Goal: Ask a question: Seek information or help from site administrators or community

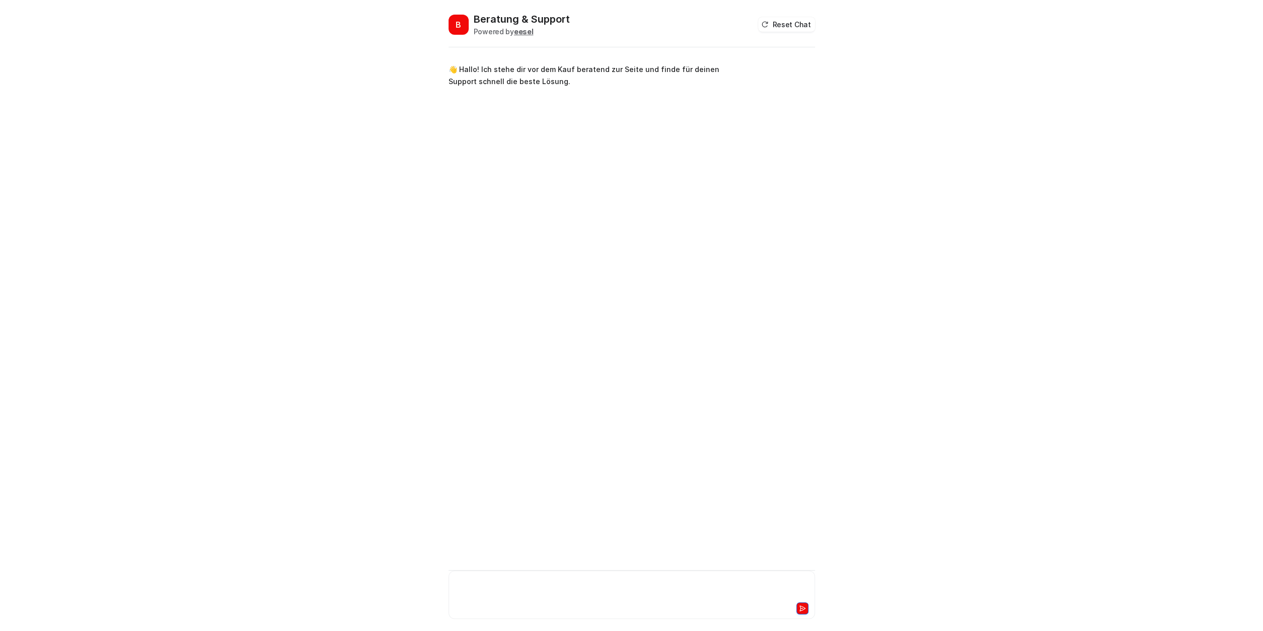
click at [539, 587] on div at bounding box center [632, 588] width 362 height 23
click at [773, 23] on button "Reset Chat" at bounding box center [786, 24] width 56 height 15
click at [544, 581] on div "**********" at bounding box center [632, 588] width 362 height 23
